Goal: Navigation & Orientation: Find specific page/section

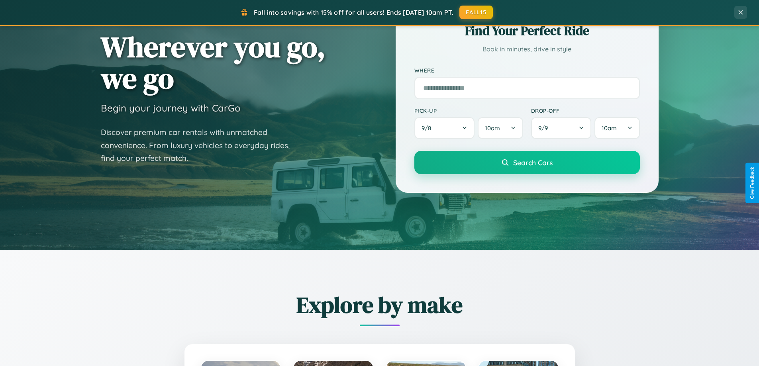
scroll to position [344, 0]
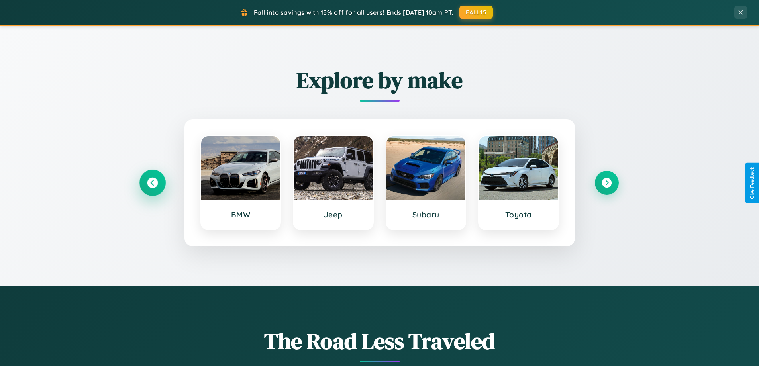
click at [152, 183] on icon at bounding box center [152, 183] width 11 height 11
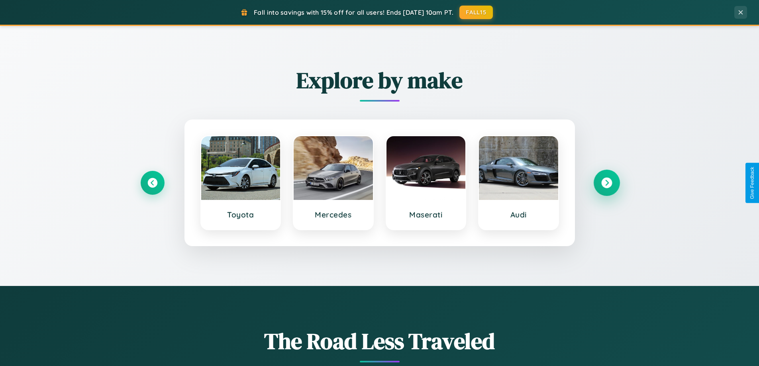
click at [607, 183] on icon at bounding box center [606, 183] width 11 height 11
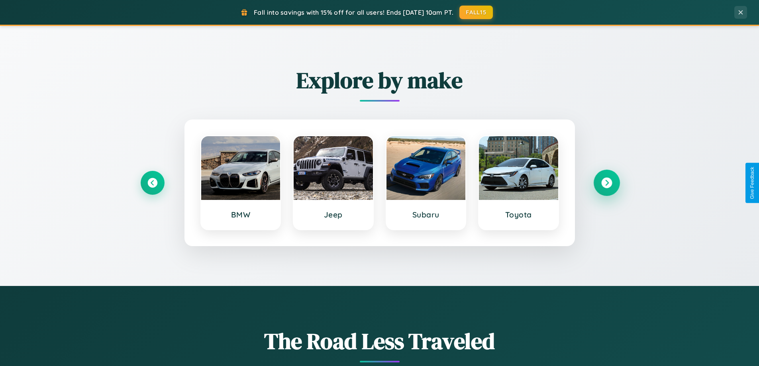
scroll to position [0, 0]
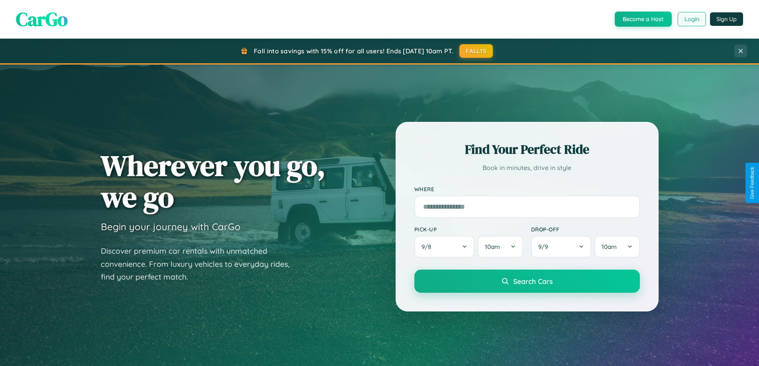
click at [691, 19] on button "Login" at bounding box center [692, 19] width 28 height 14
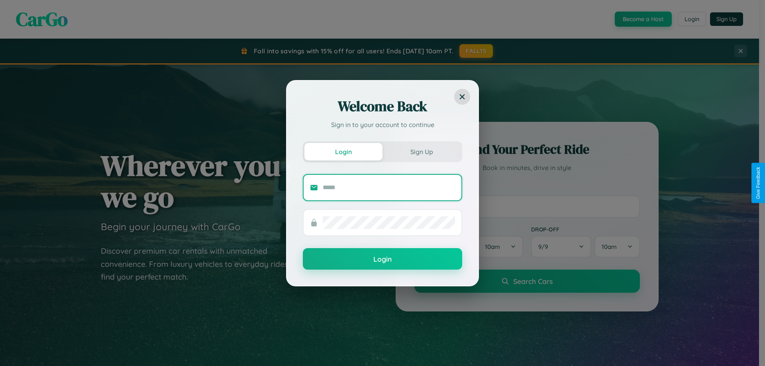
click at [389, 187] on input "text" at bounding box center [389, 187] width 132 height 13
type input "**********"
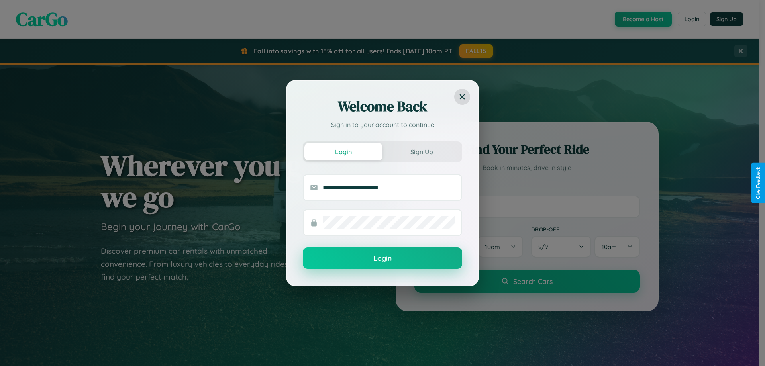
click at [383, 258] on button "Login" at bounding box center [382, 258] width 159 height 22
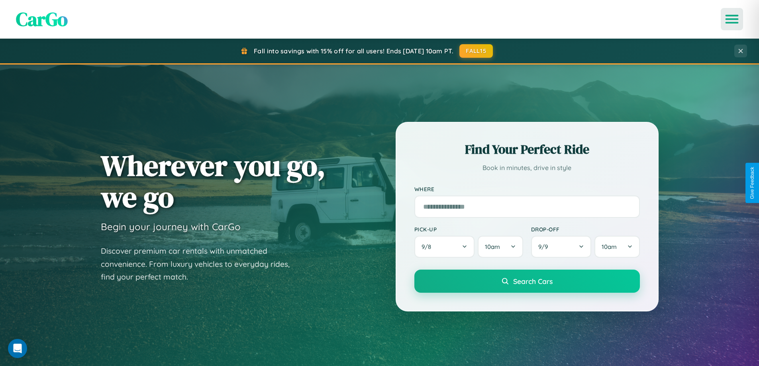
click at [732, 19] on icon "Open menu" at bounding box center [733, 19] width 12 height 7
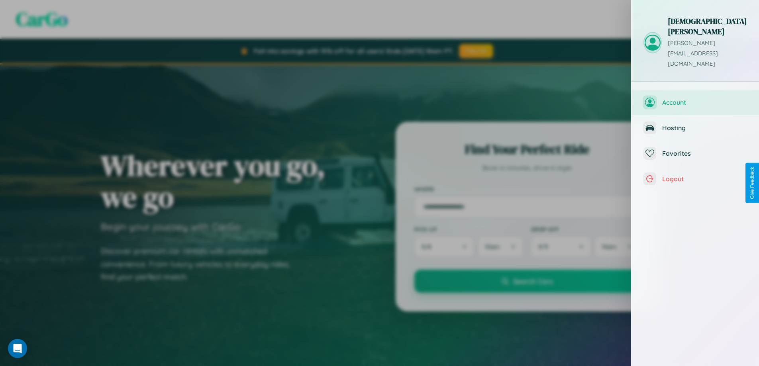
click at [695, 98] on span "Account" at bounding box center [704, 102] width 85 height 8
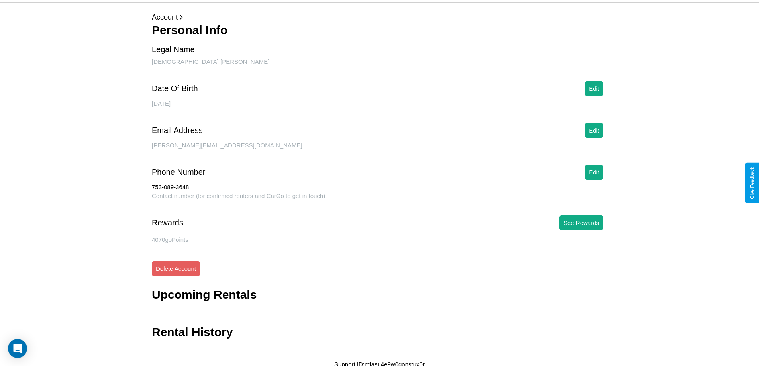
scroll to position [33, 0]
